Goal: Task Accomplishment & Management: Use online tool/utility

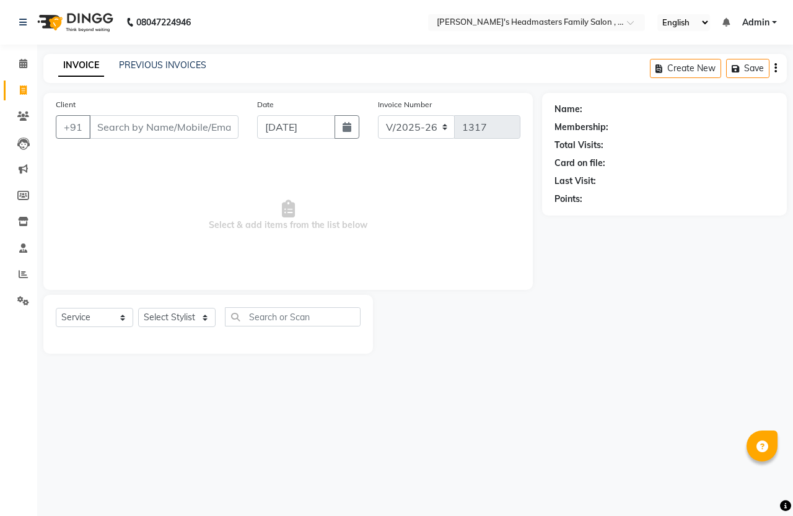
select select "7213"
select select "service"
click at [20, 93] on icon at bounding box center [23, 90] width 7 height 9
select select "service"
click at [133, 130] on input "Client" at bounding box center [163, 127] width 149 height 24
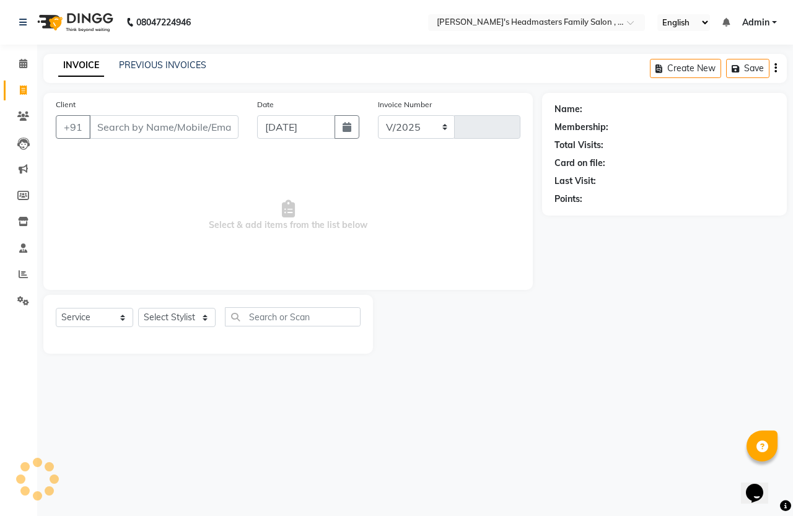
select select "7213"
type input "1317"
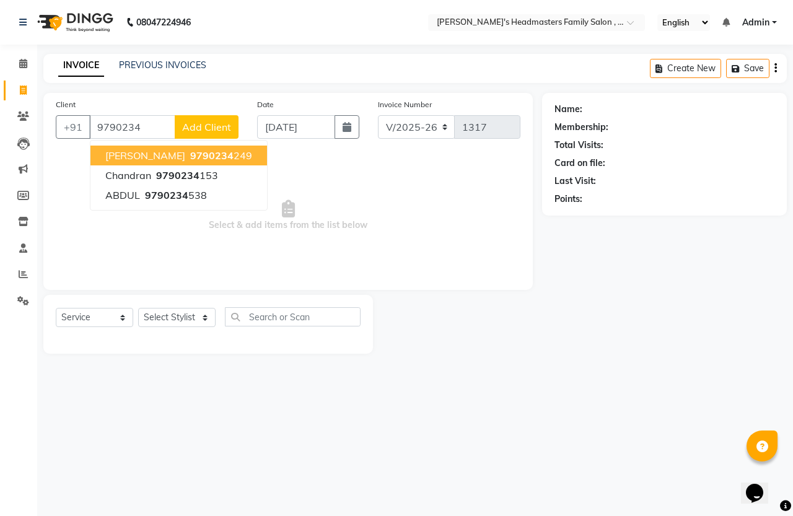
click at [190, 155] on span "9790234" at bounding box center [211, 155] width 43 height 12
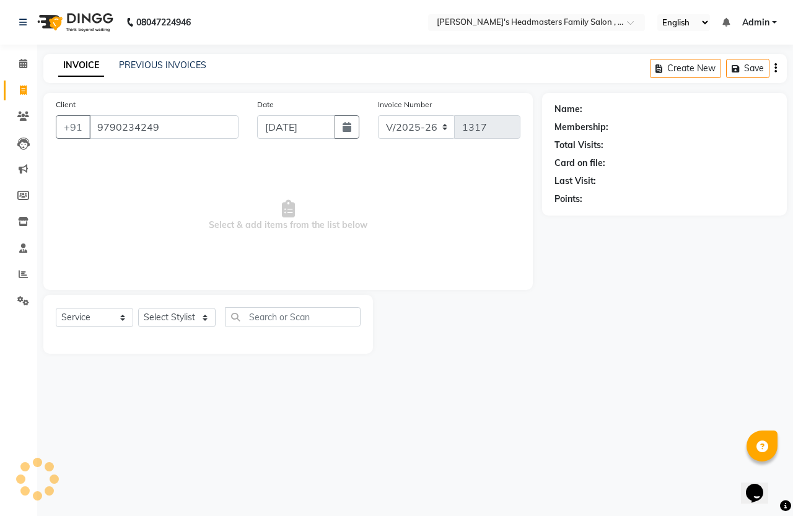
type input "9790234249"
select select "1: Object"
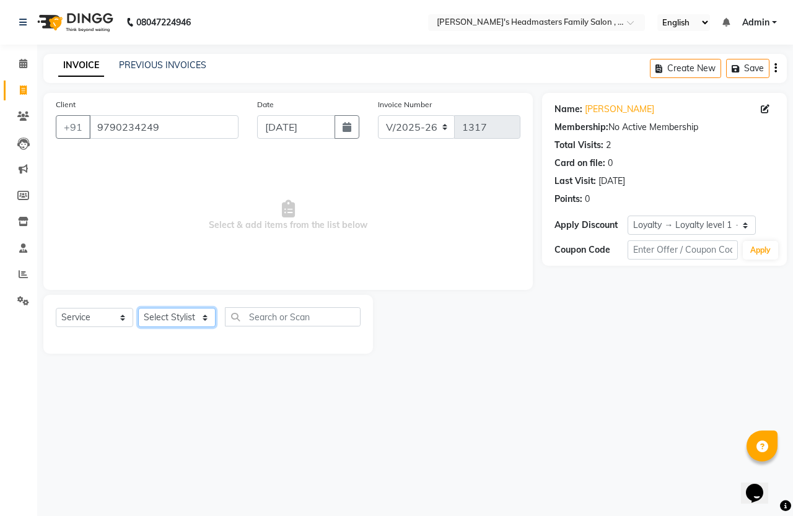
click at [162, 314] on select "Select Stylist [PERSON_NAME] [PERSON_NAME]" at bounding box center [176, 317] width 77 height 19
select select "61185"
click at [138, 308] on select "Select Stylist [PERSON_NAME] [PERSON_NAME]" at bounding box center [176, 317] width 77 height 19
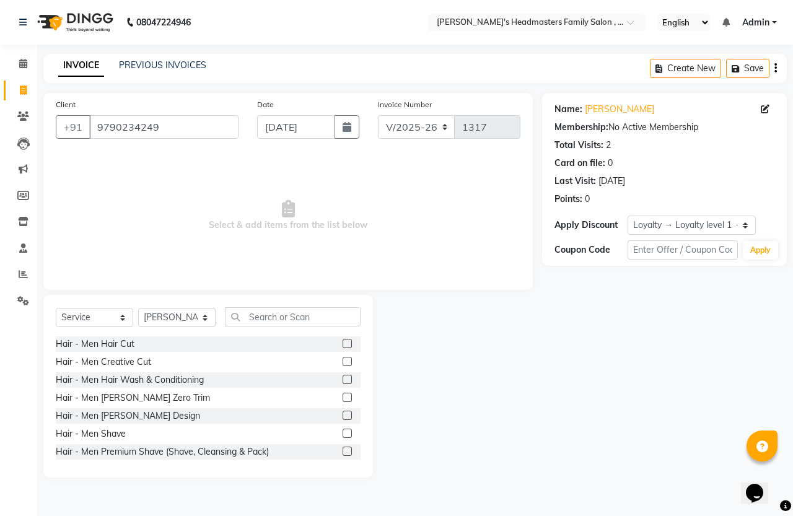
click at [343, 345] on label at bounding box center [347, 343] width 9 height 9
click at [343, 345] on input "checkbox" at bounding box center [347, 344] width 8 height 8
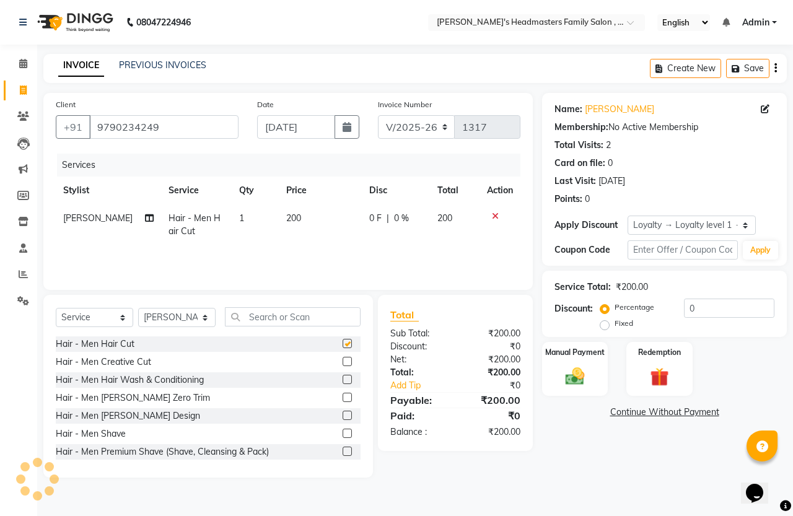
checkbox input "false"
click at [586, 388] on img at bounding box center [575, 376] width 32 height 23
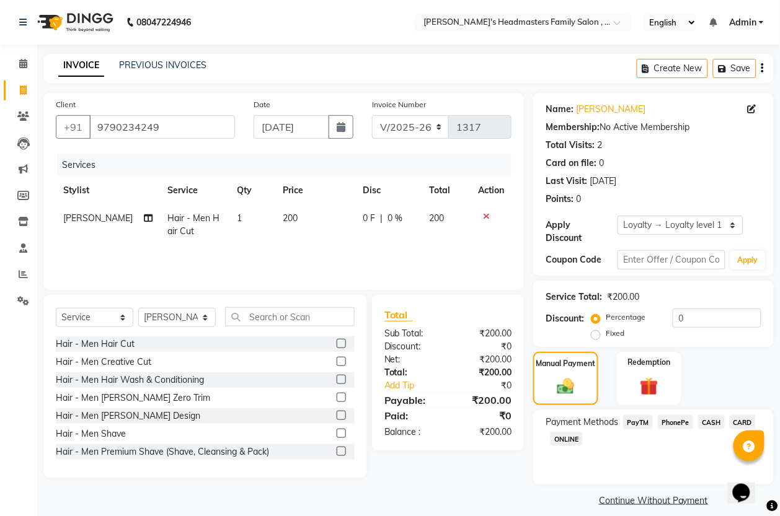
click at [635, 416] on span "PayTM" at bounding box center [638, 422] width 30 height 14
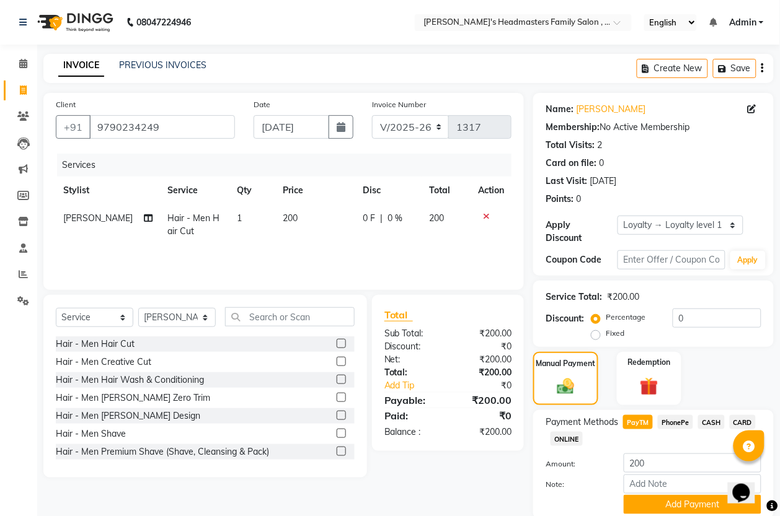
scroll to position [46, 0]
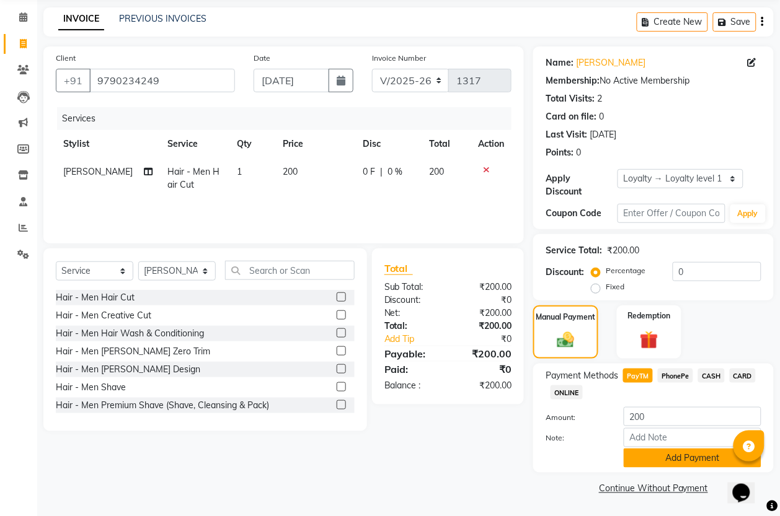
click at [660, 456] on button "Add Payment" at bounding box center [693, 458] width 138 height 19
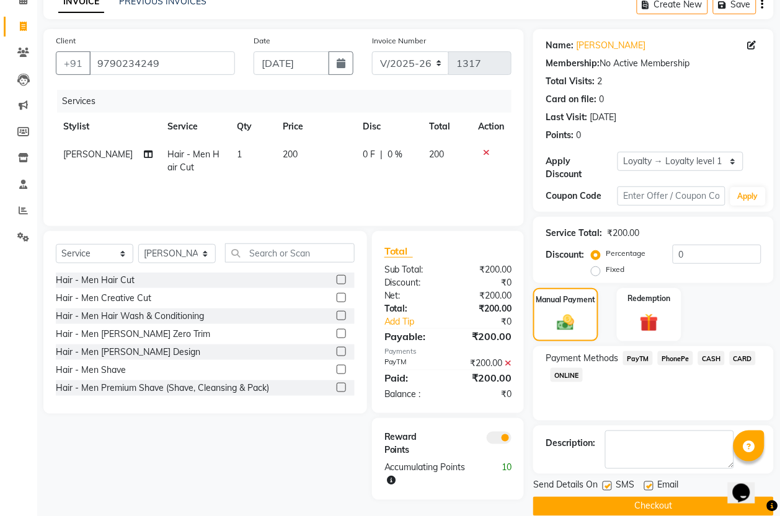
scroll to position [82, 0]
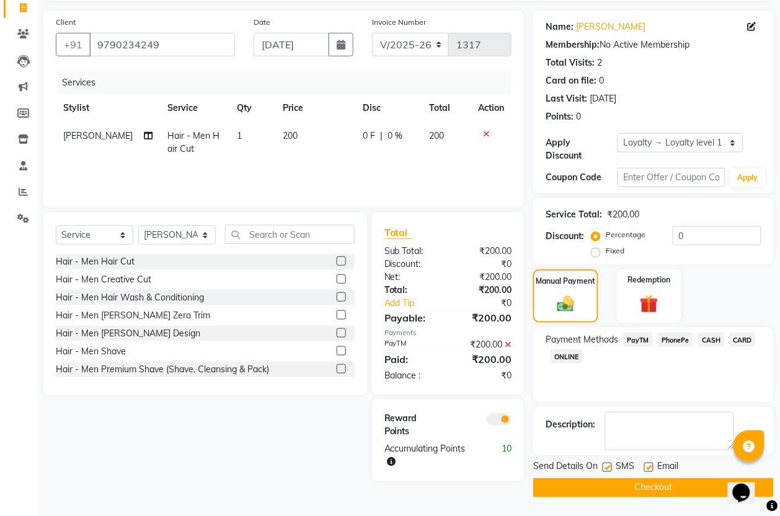
click at [622, 491] on button "Checkout" at bounding box center [653, 487] width 240 height 19
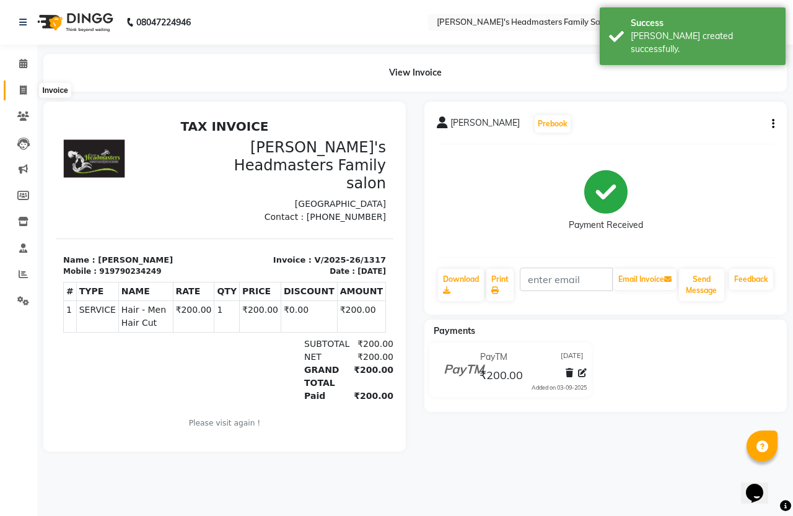
click at [22, 87] on icon at bounding box center [23, 90] width 7 height 9
select select "service"
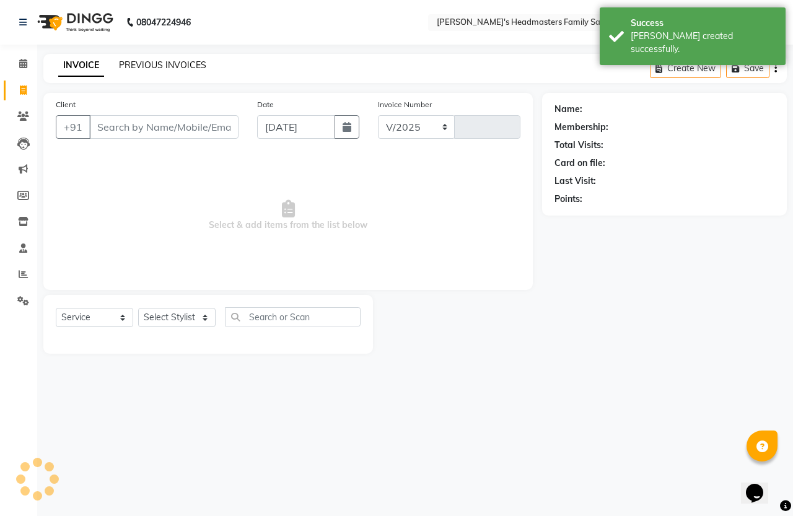
select select "7213"
type input "1318"
click at [157, 63] on link "PREVIOUS INVOICES" at bounding box center [162, 64] width 87 height 11
